Goal: Task Accomplishment & Management: Manage account settings

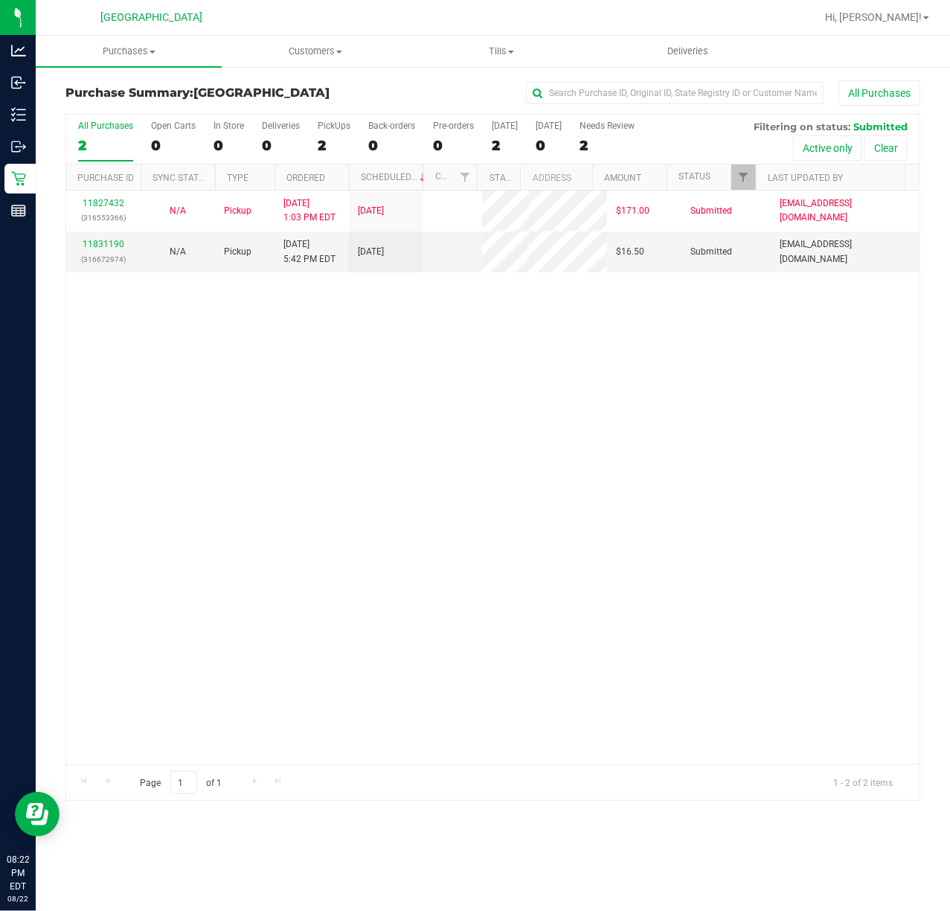
click at [475, 382] on div "11827432 (316553366) N/A Pickup [DATE] 1:03 PM EDT 8/22/2025 $171.00 Submitted …" at bounding box center [492, 477] width 853 height 574
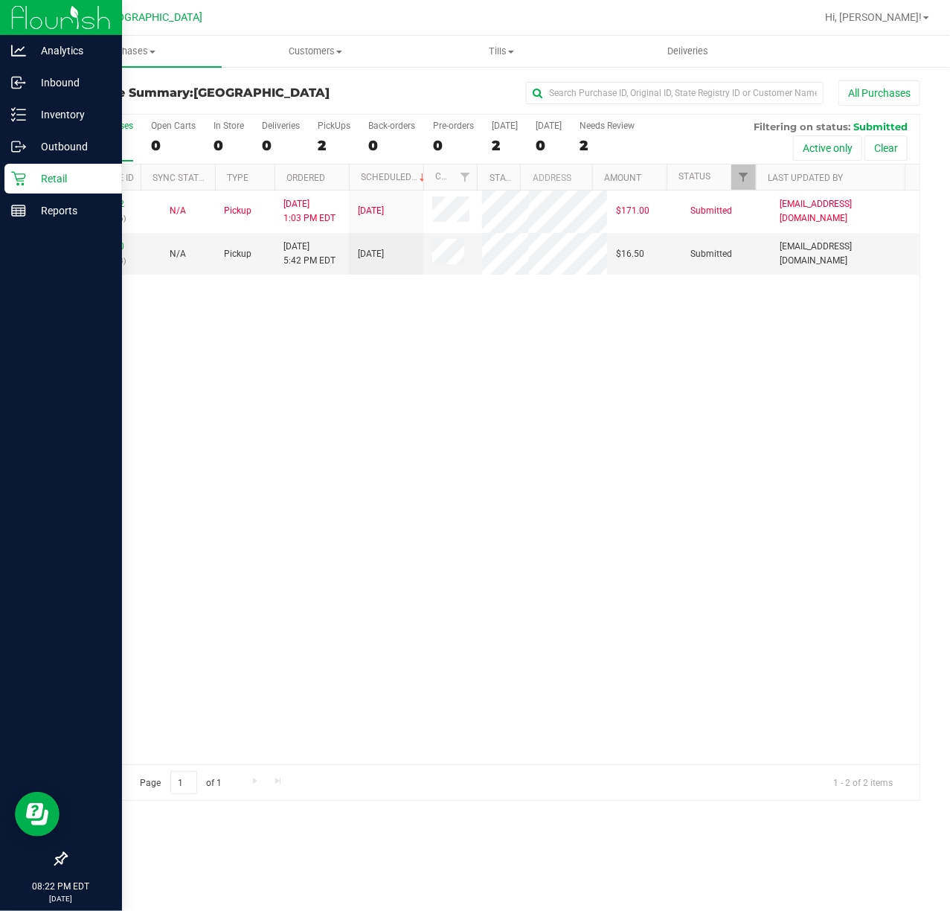
drag, startPoint x: 471, startPoint y: 382, endPoint x: 1, endPoint y: 192, distance: 507.3
click at [260, 314] on div "11827432 (316553366) N/A Pickup [DATE] 1:03 PM EDT 8/22/2025 $171.00 Submitted …" at bounding box center [492, 477] width 853 height 574
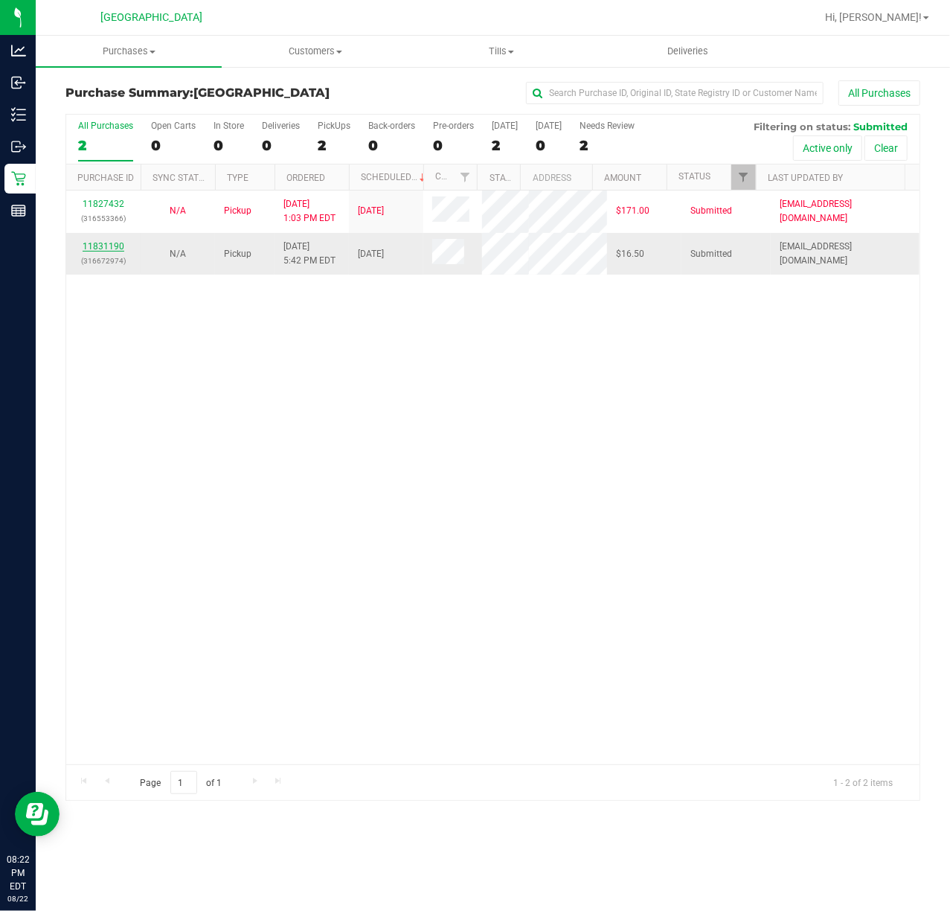
click at [106, 248] on link "11831190" at bounding box center [104, 246] width 42 height 10
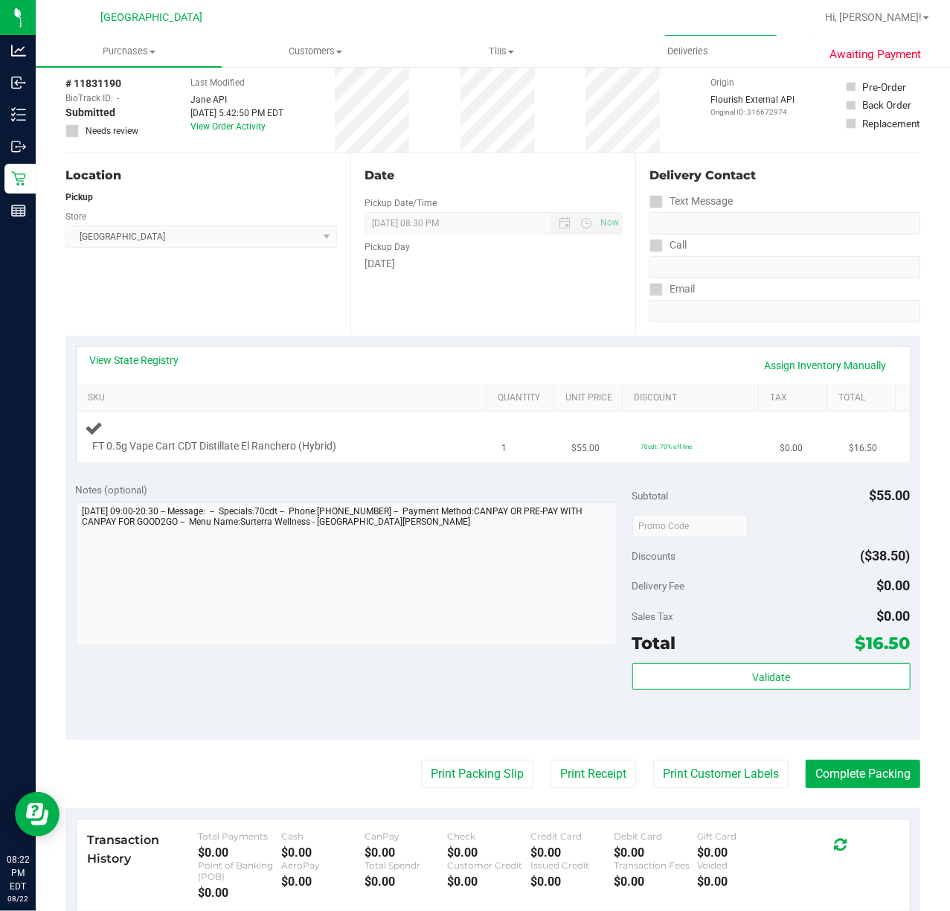
scroll to position [99, 0]
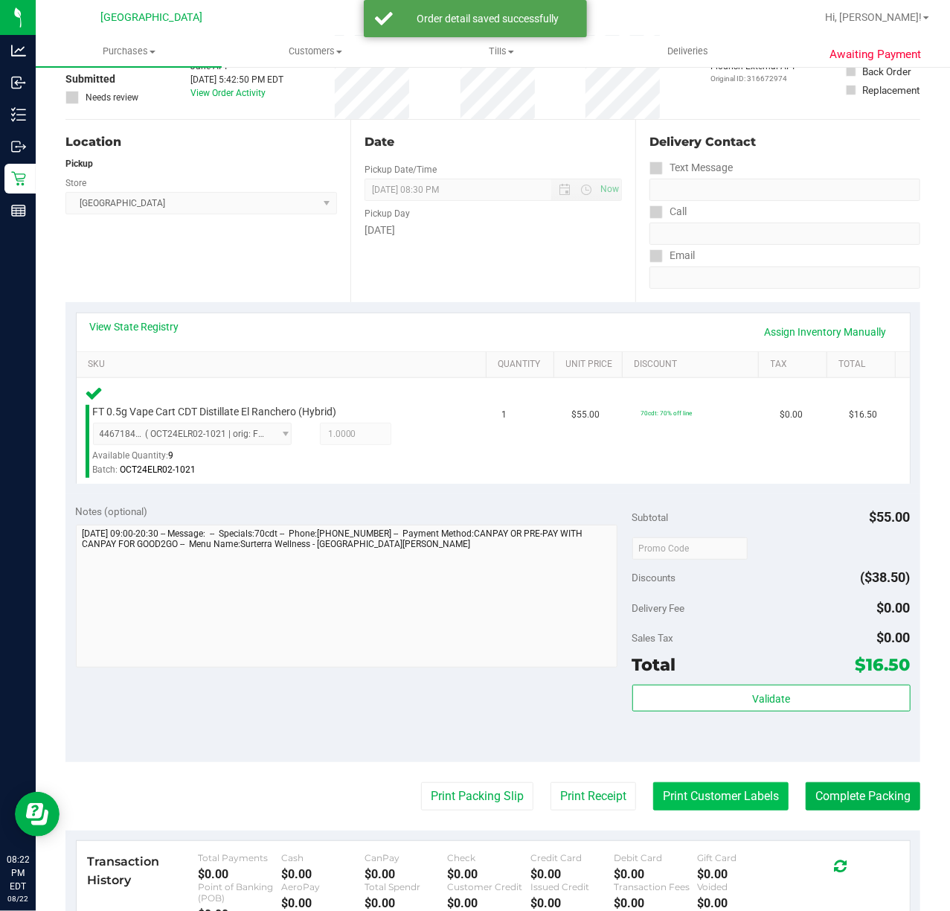
click at [736, 799] on button "Print Customer Labels" at bounding box center [720, 796] width 135 height 28
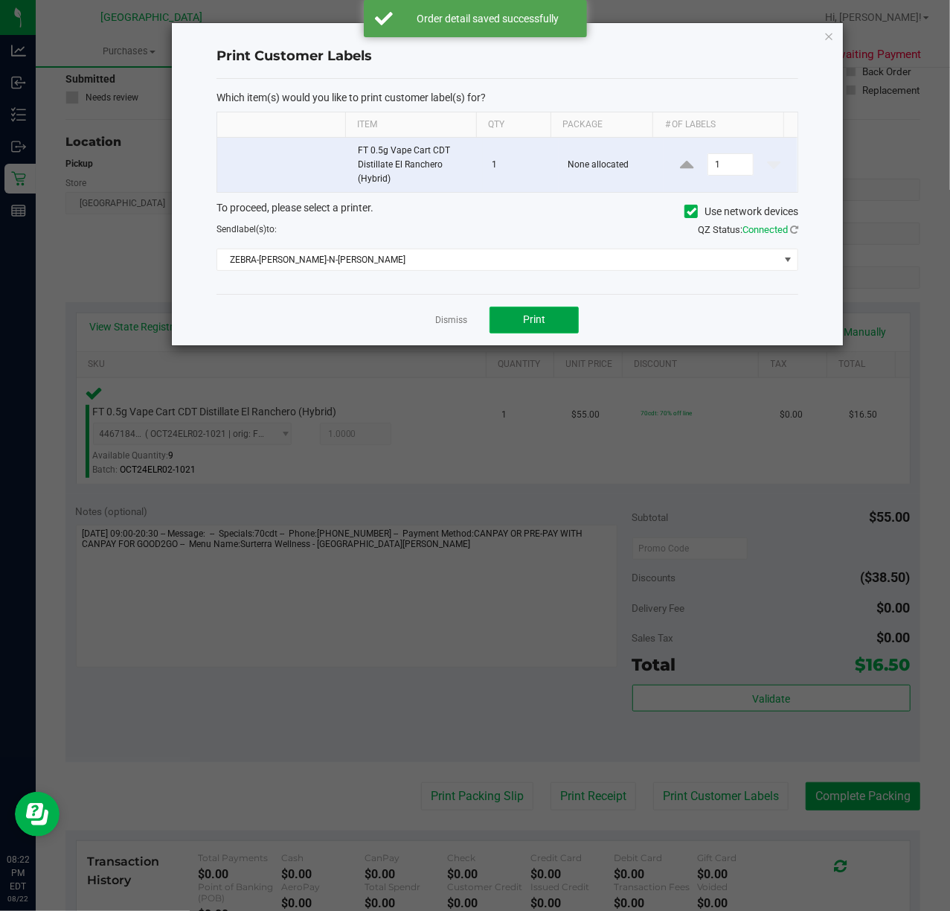
click at [519, 313] on button "Print" at bounding box center [534, 319] width 89 height 27
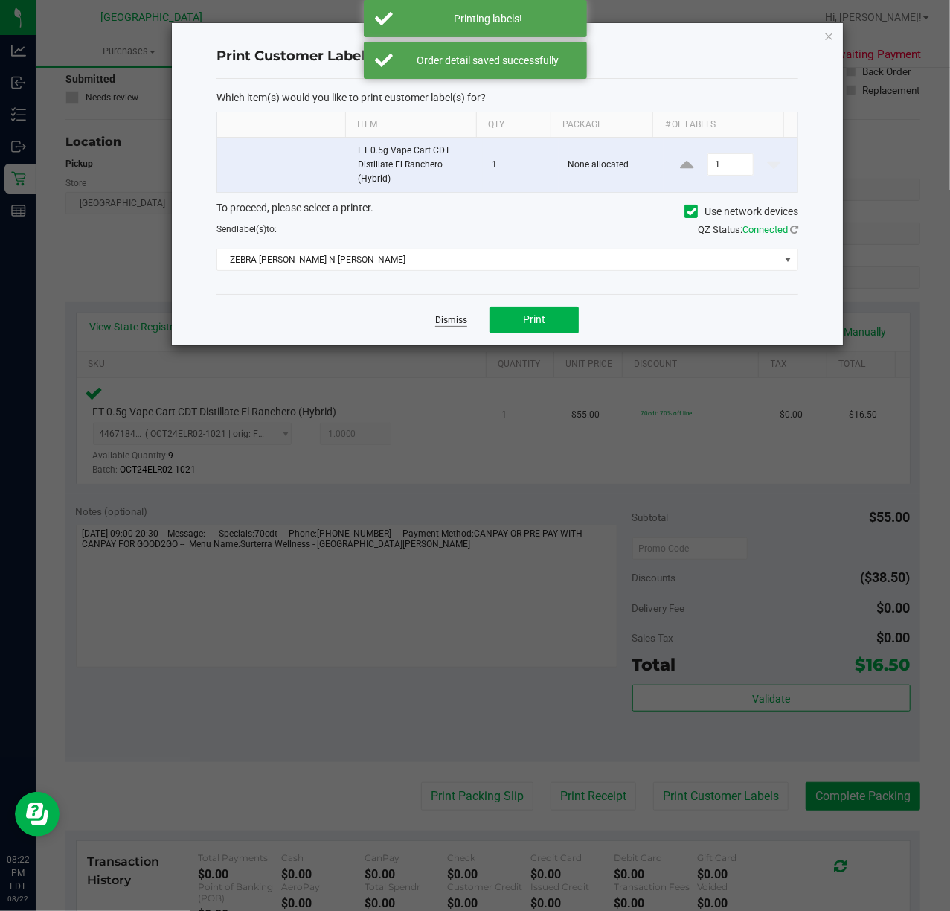
click at [439, 320] on link "Dismiss" at bounding box center [451, 320] width 32 height 13
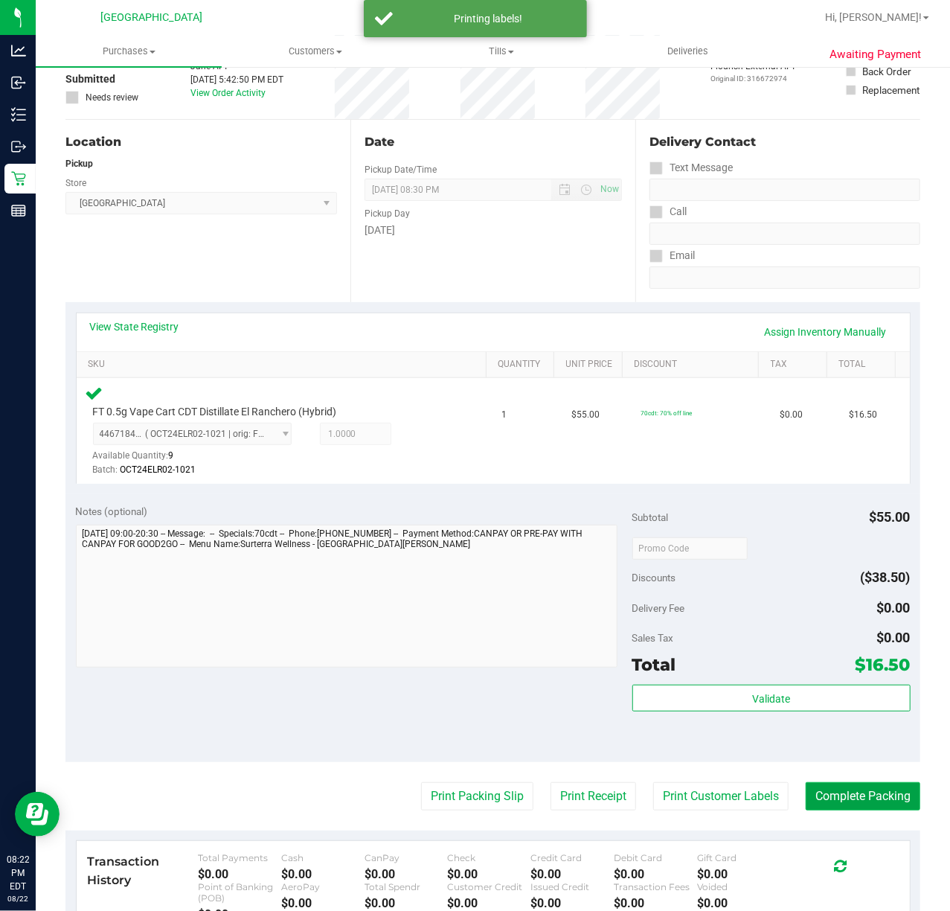
click at [858, 799] on button "Complete Packing" at bounding box center [863, 796] width 115 height 28
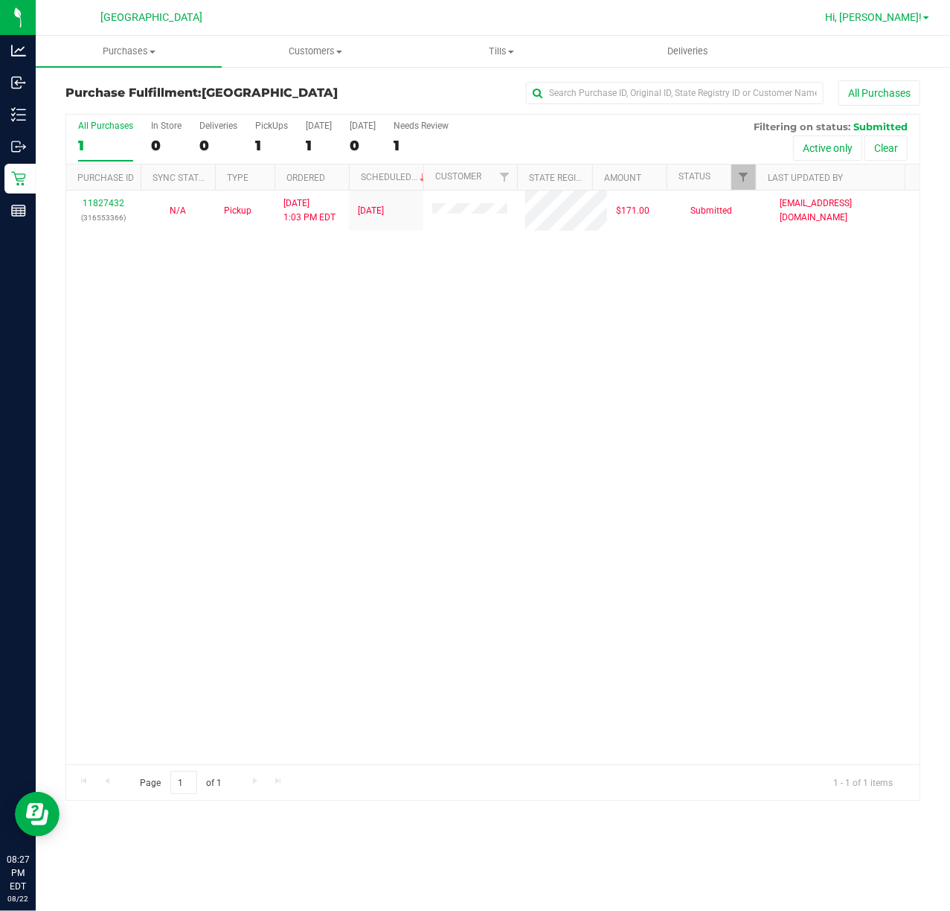
click at [896, 22] on span "Hi, [PERSON_NAME]!" at bounding box center [873, 17] width 97 height 12
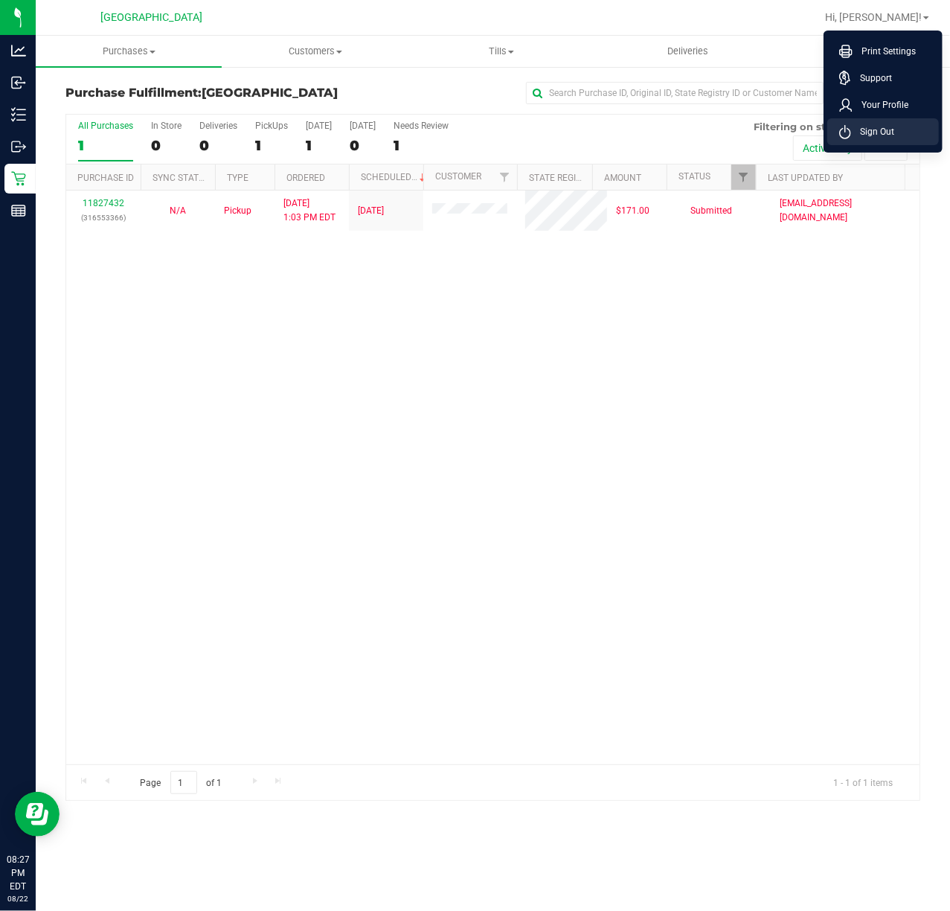
click at [881, 140] on li "Sign Out" at bounding box center [883, 131] width 112 height 27
